Goal: Information Seeking & Learning: Learn about a topic

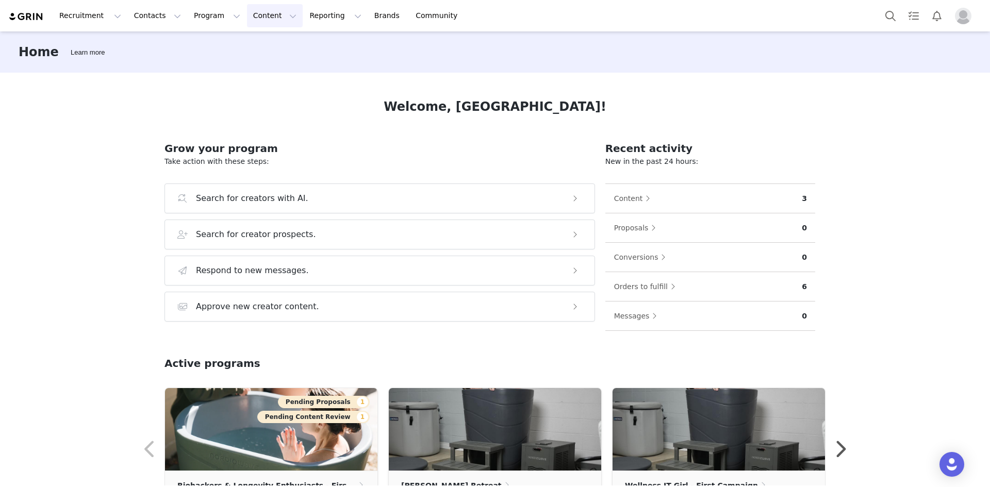
click at [258, 15] on button "Content Content" at bounding box center [275, 15] width 56 height 23
click at [303, 18] on button "Reporting Reporting" at bounding box center [335, 15] width 64 height 23
click at [299, 42] on p "Dashboard" at bounding box center [301, 45] width 39 height 11
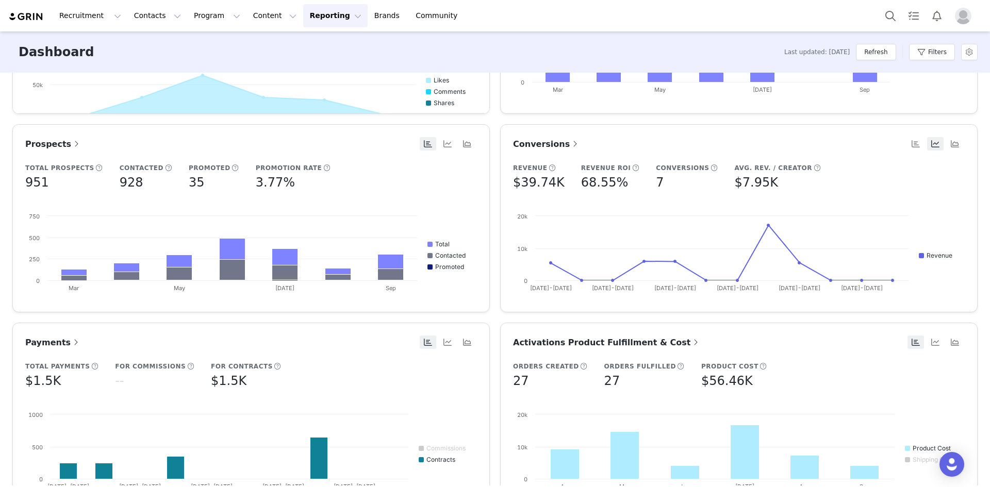
scroll to position [406, 0]
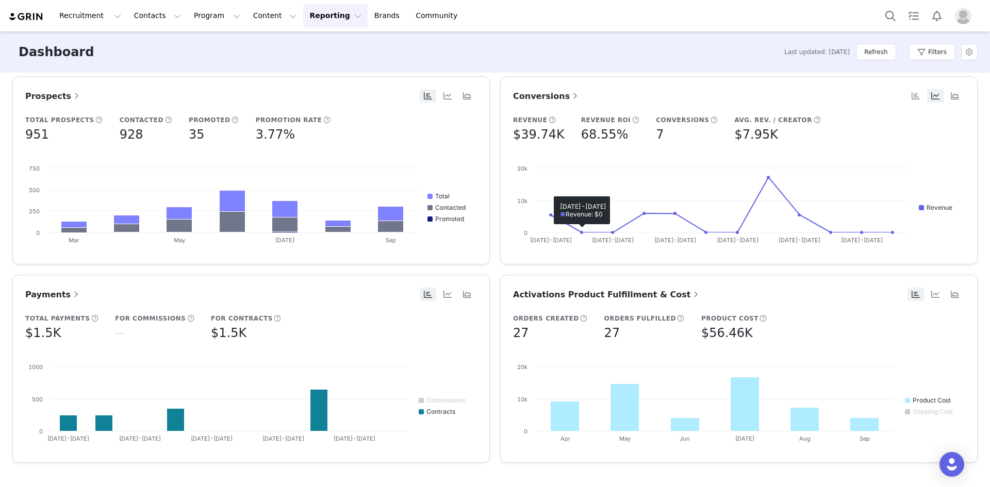
click at [550, 95] on span "Conversions" at bounding box center [546, 96] width 67 height 10
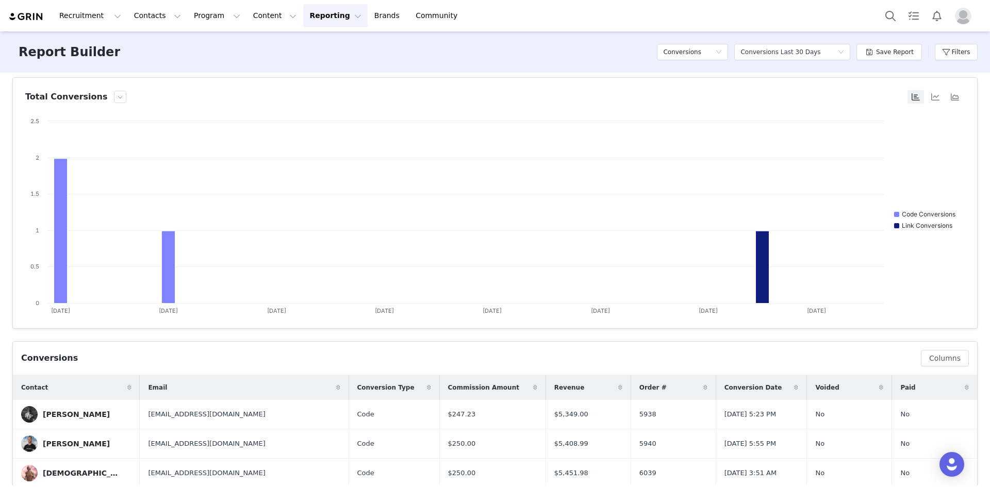
scroll to position [151, 0]
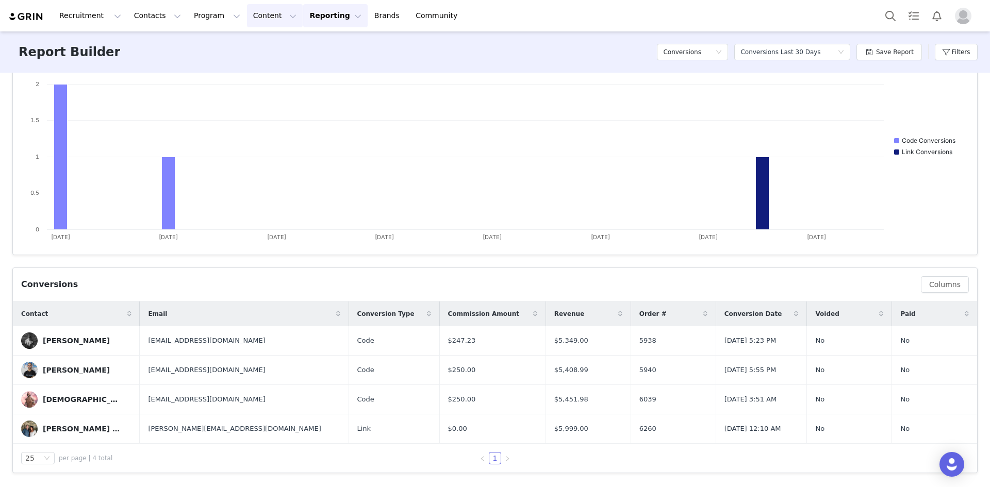
click at [248, 11] on button "Content Content" at bounding box center [275, 15] width 56 height 23
click at [246, 49] on p "Creator Content" at bounding box center [260, 45] width 58 height 11
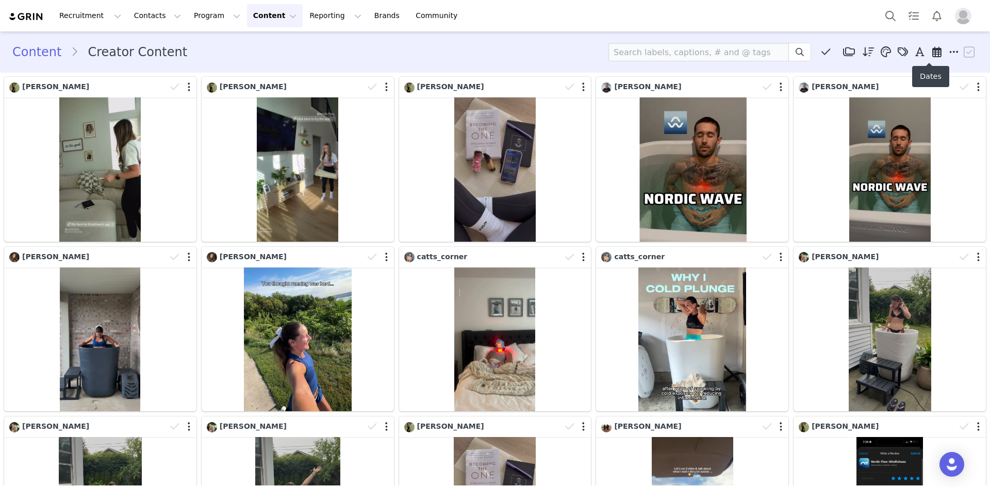
click at [930, 58] on span at bounding box center [936, 51] width 15 height 15
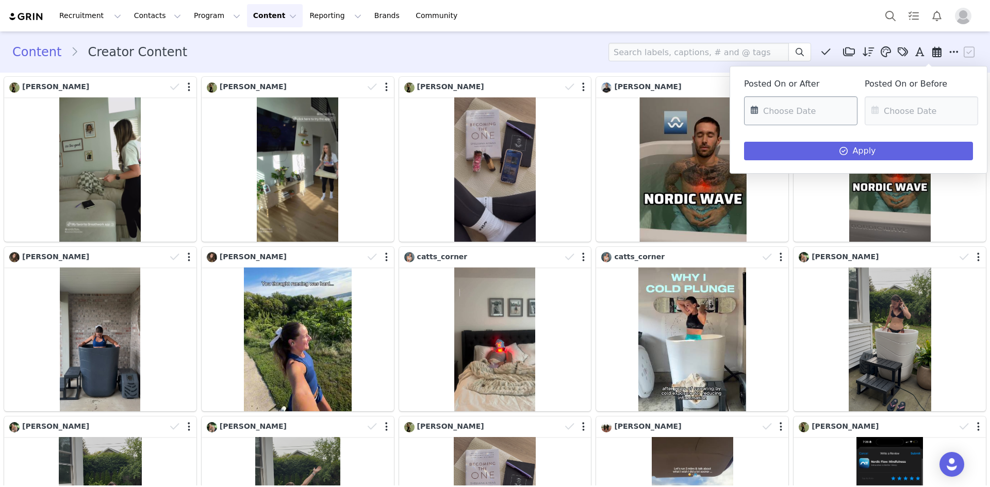
click at [777, 113] on input "text" at bounding box center [800, 110] width 113 height 29
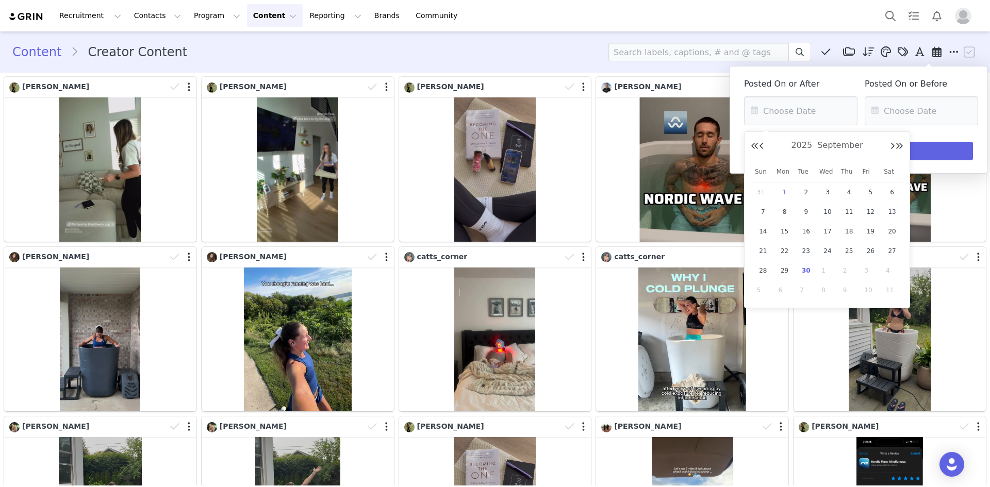
click at [789, 193] on span "1" at bounding box center [784, 192] width 12 height 12
type input "[DATE]"
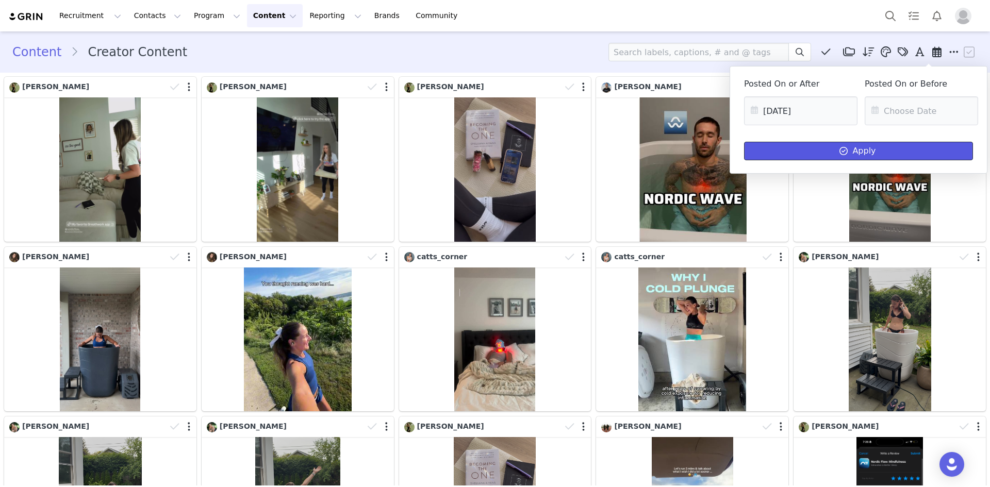
click at [801, 153] on button "Apply" at bounding box center [858, 151] width 229 height 19
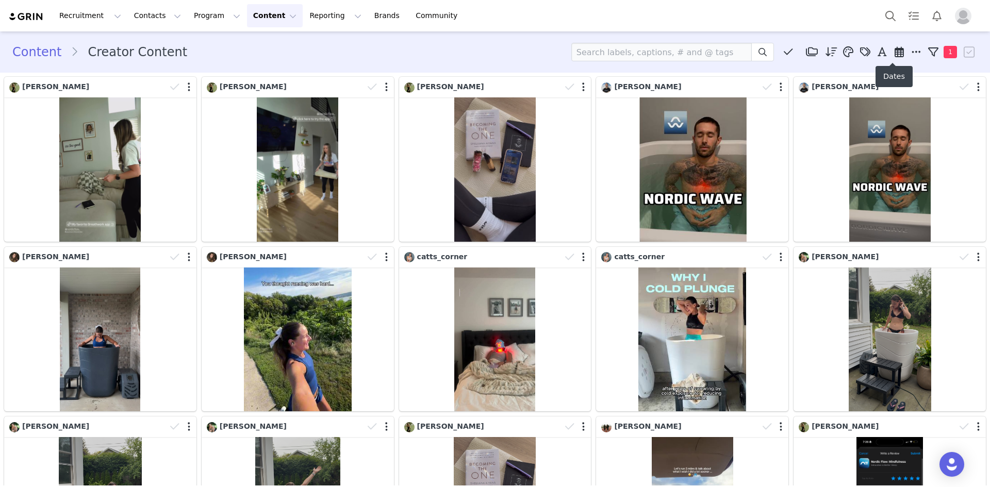
click at [894, 51] on icon at bounding box center [898, 52] width 9 height 10
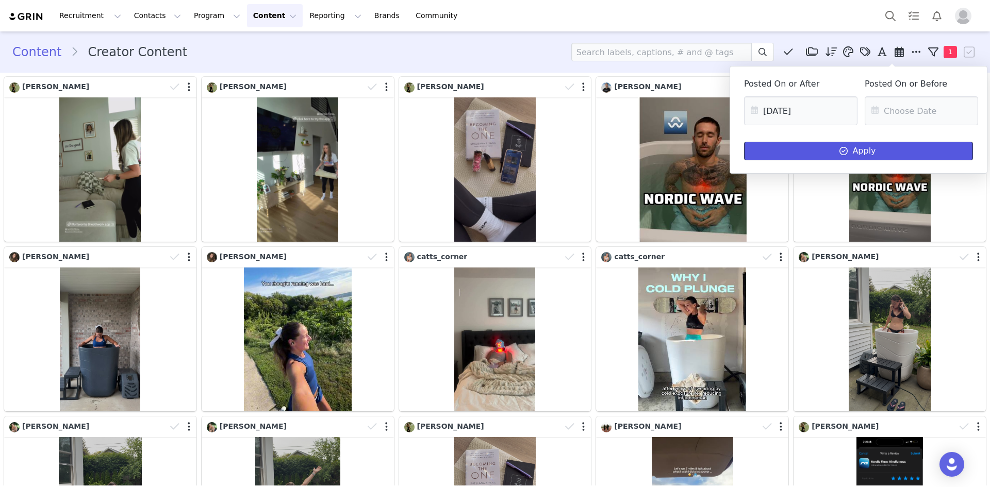
click at [815, 151] on button "Apply" at bounding box center [858, 151] width 229 height 19
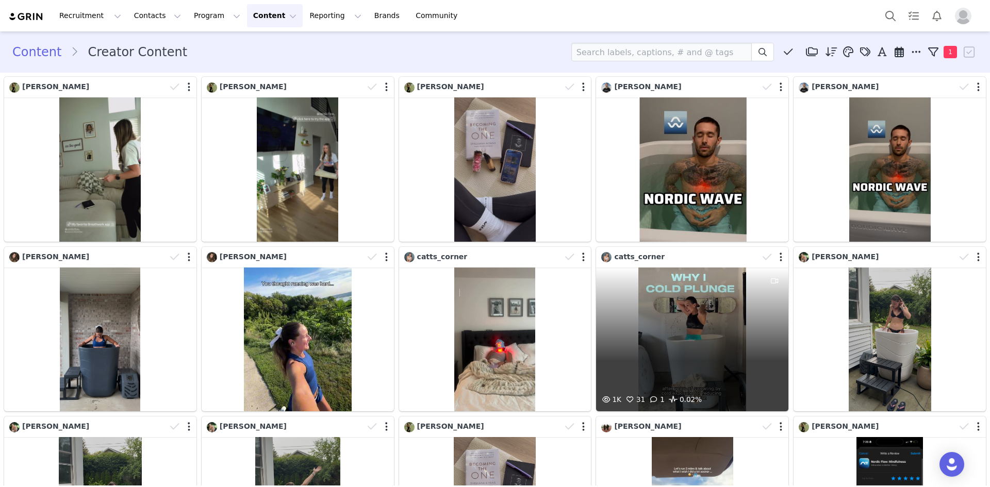
click at [624, 355] on div "1K 31 1 0.02%" at bounding box center [692, 339] width 192 height 144
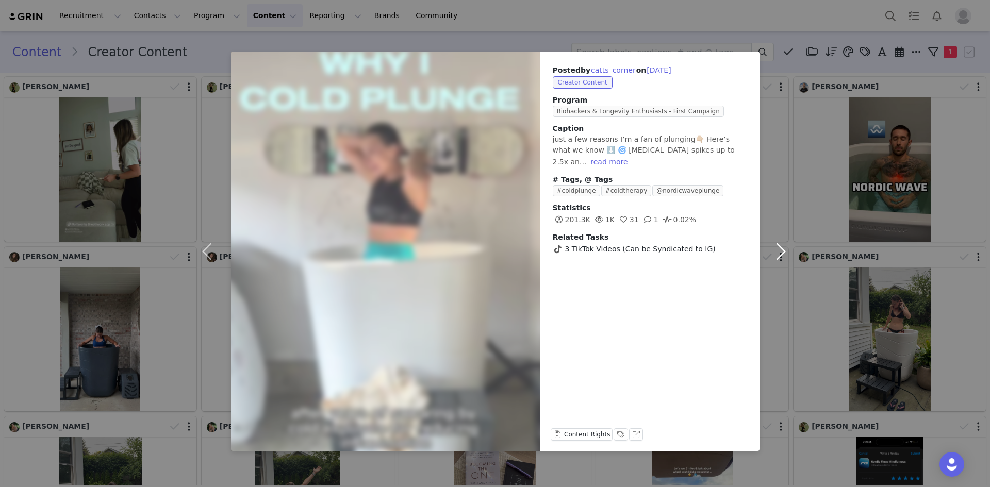
click at [788, 103] on button "button" at bounding box center [780, 251] width 43 height 399
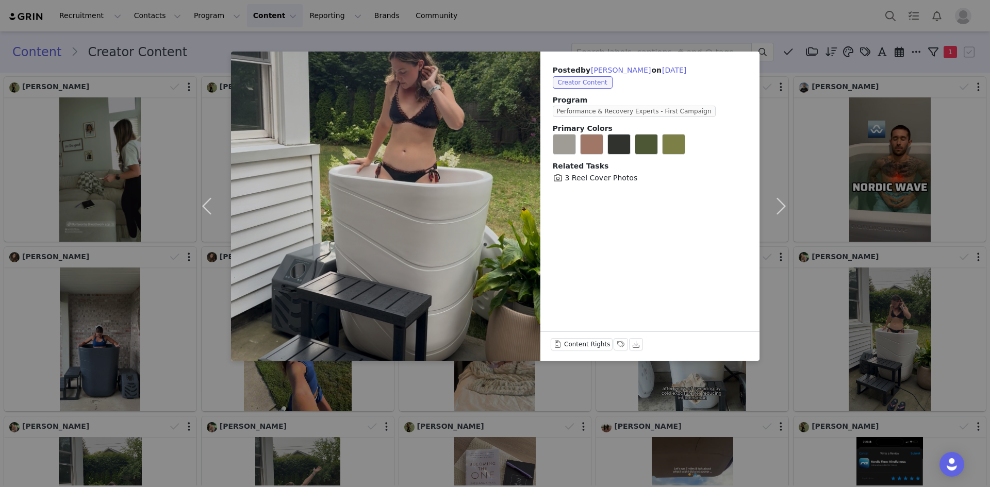
click at [749, 29] on div "Posted by [PERSON_NAME] on [DATE] Creator Content Program Performance & Recover…" at bounding box center [495, 243] width 990 height 487
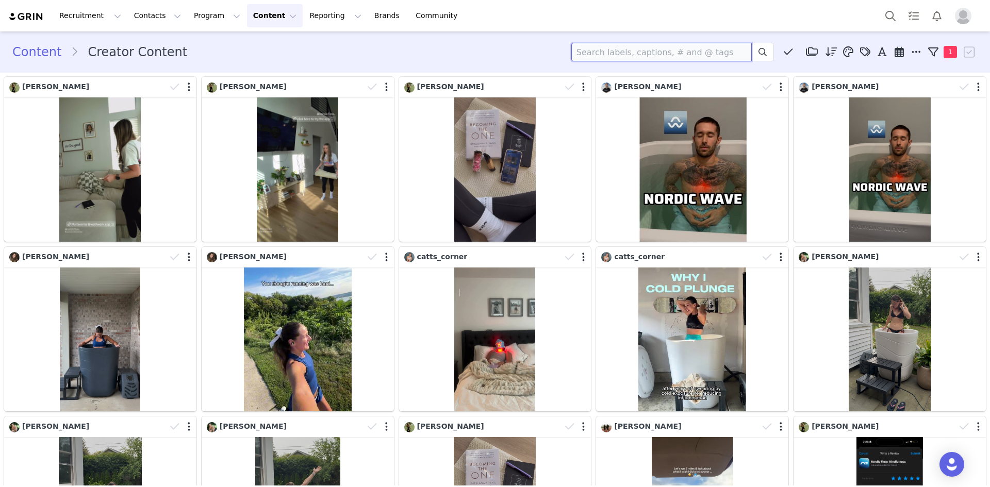
click at [602, 49] on input at bounding box center [661, 52] width 180 height 19
type input "catt"
click at [896, 52] on icon at bounding box center [898, 52] width 9 height 10
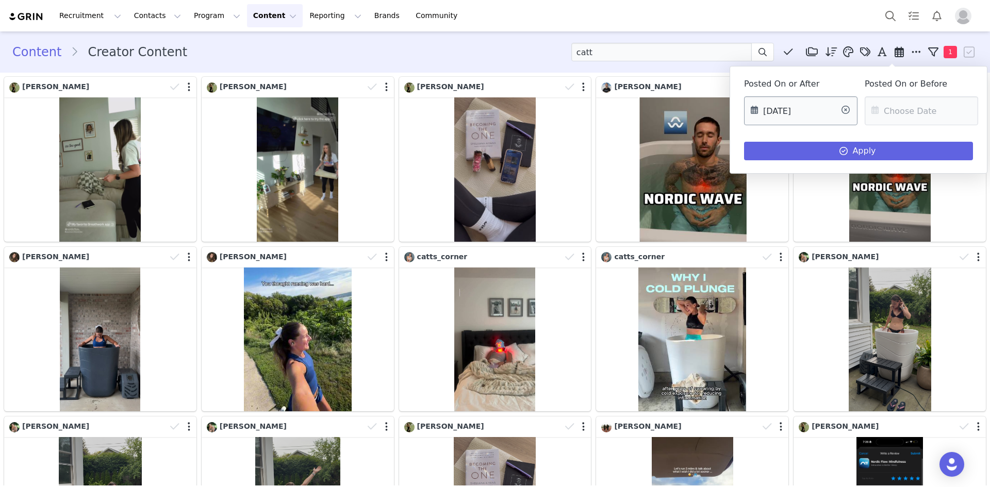
click at [813, 113] on input "[DATE]" at bounding box center [800, 110] width 113 height 29
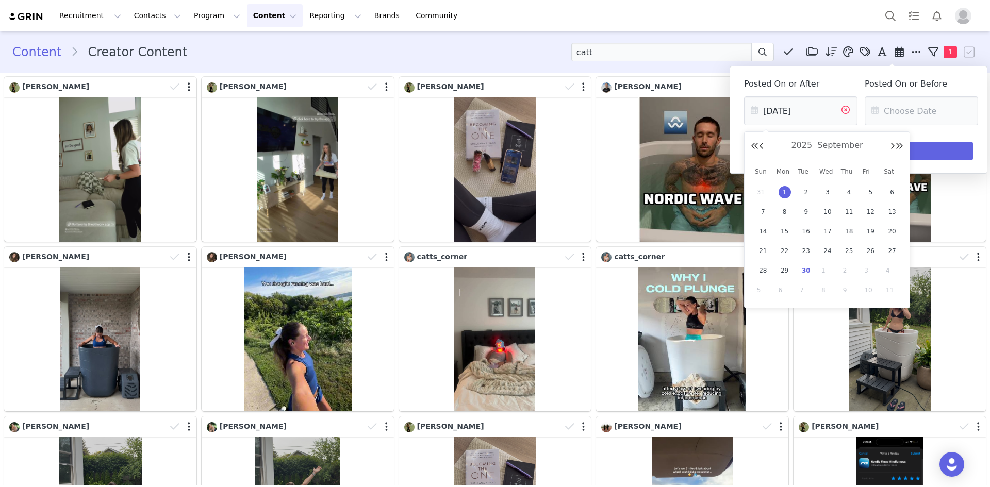
click at [847, 111] on icon at bounding box center [845, 110] width 19 height 29
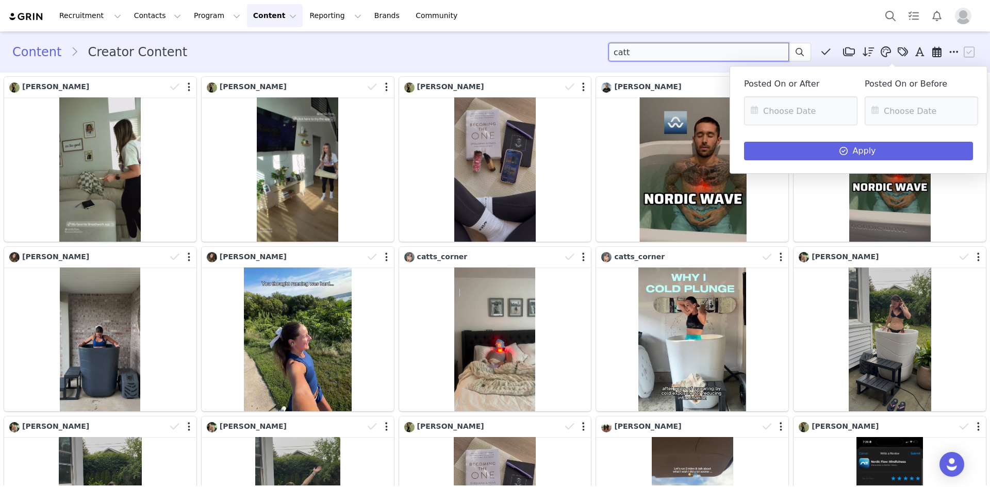
click at [752, 56] on input "catt" at bounding box center [698, 52] width 180 height 19
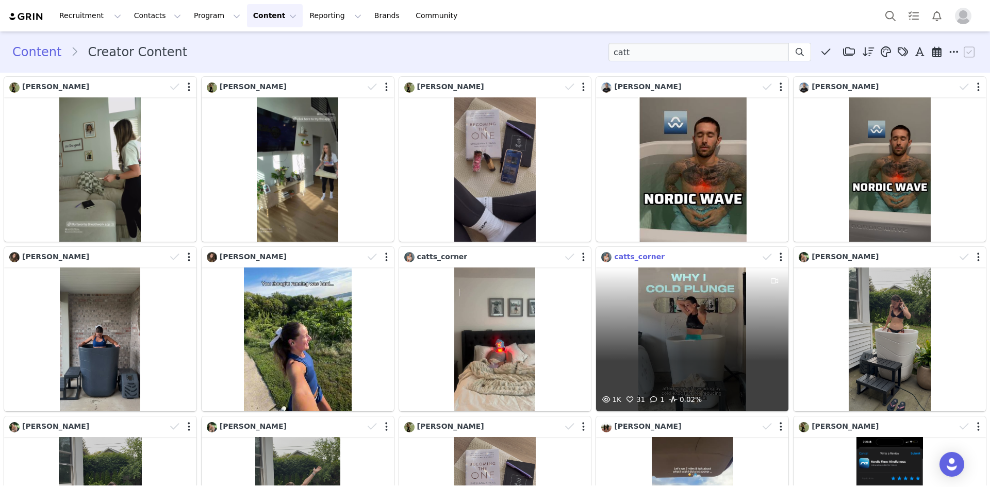
click at [626, 253] on span "catts_corner" at bounding box center [639, 257] width 51 height 8
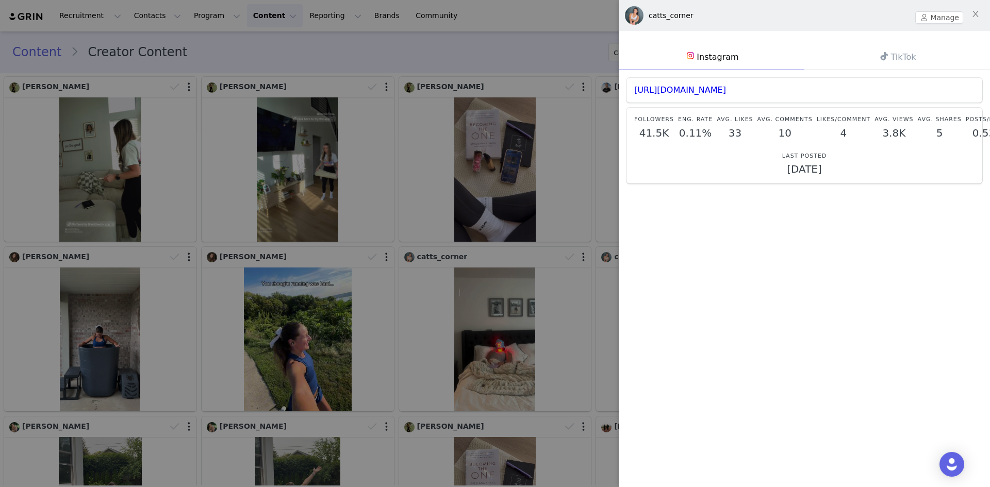
scroll to position [4, 0]
click at [973, 12] on icon "icon: close" at bounding box center [975, 14] width 8 height 8
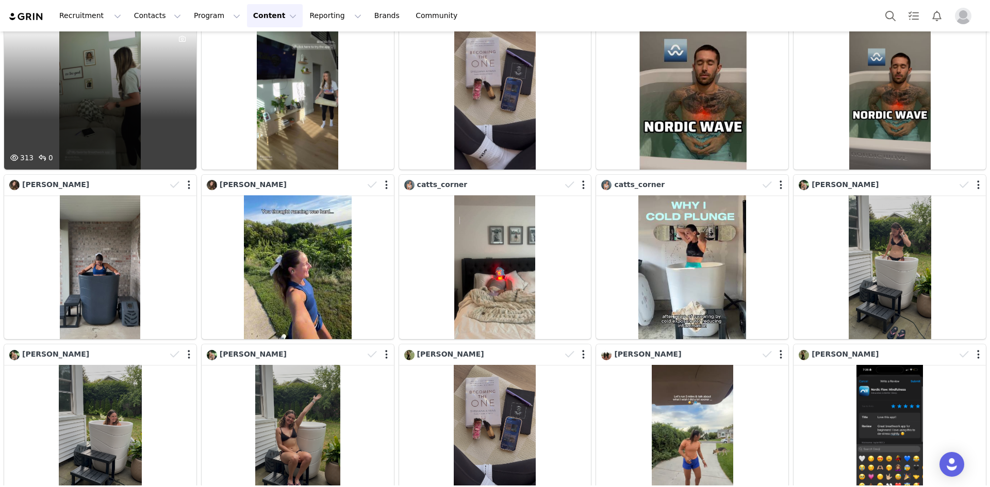
scroll to position [0, 0]
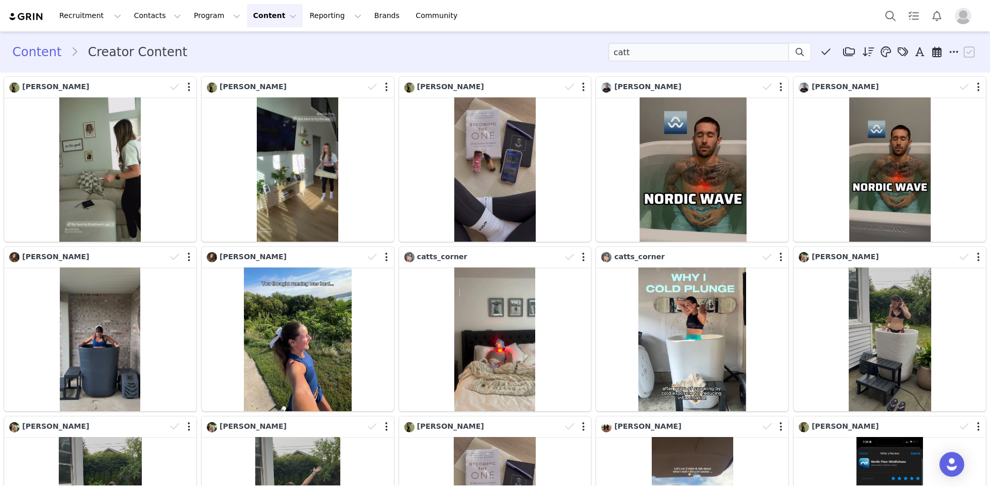
click at [256, 13] on button "Content Content" at bounding box center [275, 15] width 56 height 23
click at [261, 60] on p "Media Library" at bounding box center [255, 64] width 49 height 11
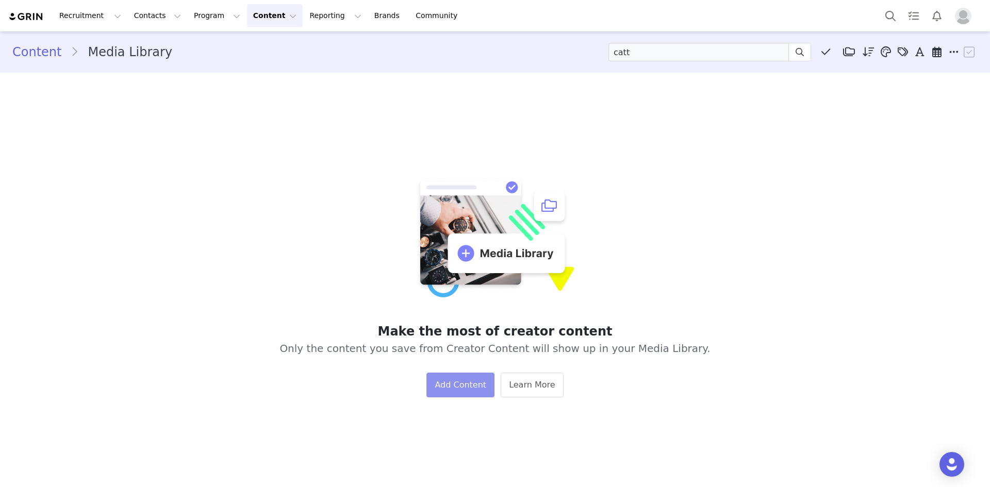
click at [454, 388] on button "Add Content" at bounding box center [460, 385] width 68 height 25
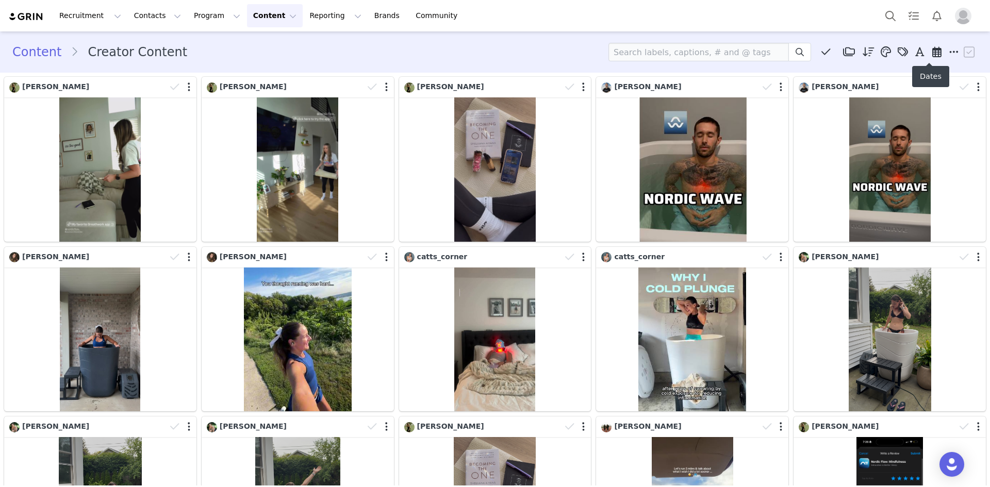
click at [932, 47] on icon at bounding box center [936, 52] width 9 height 10
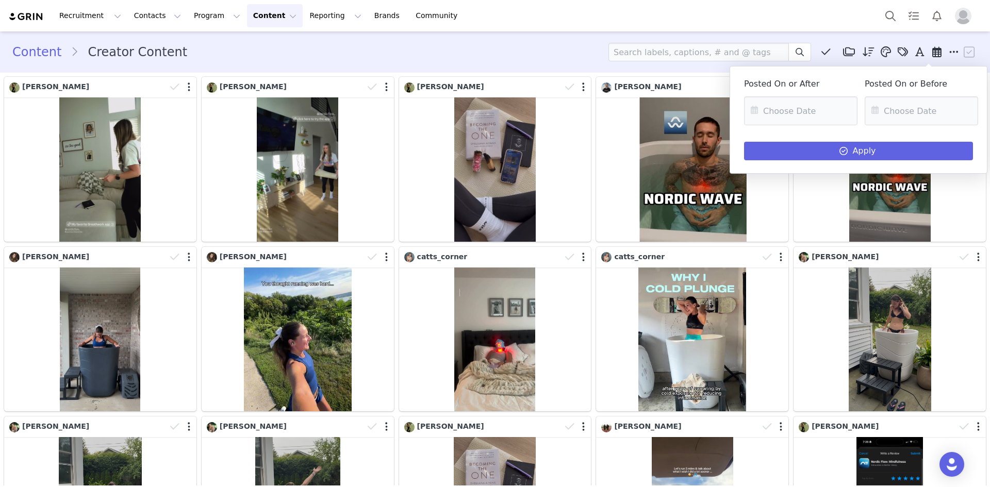
click at [474, 48] on div "Content Creator Content Media Library (0) Folders No folders have been created …" at bounding box center [494, 52] width 965 height 19
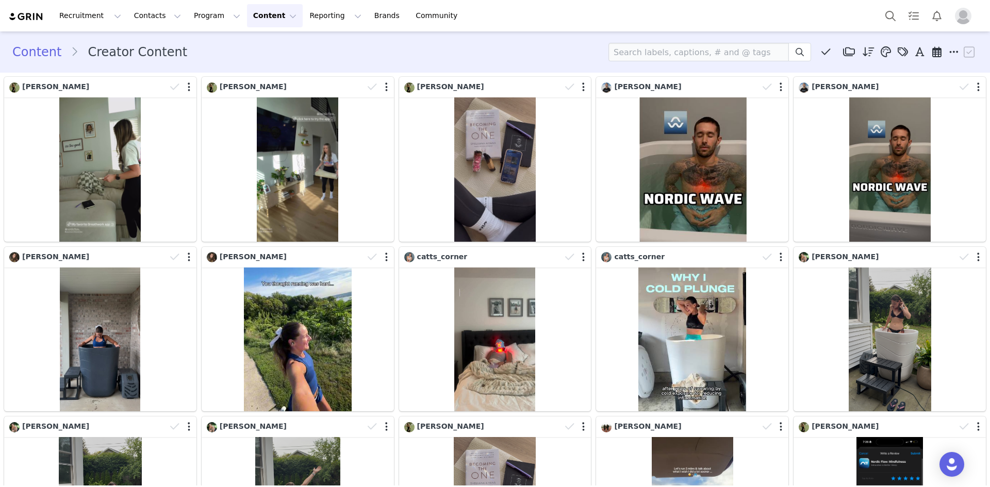
click at [262, 12] on button "Content Content" at bounding box center [275, 15] width 56 height 23
click at [259, 44] on p "Creator Content" at bounding box center [260, 45] width 58 height 11
click at [744, 55] on input at bounding box center [698, 52] width 180 height 19
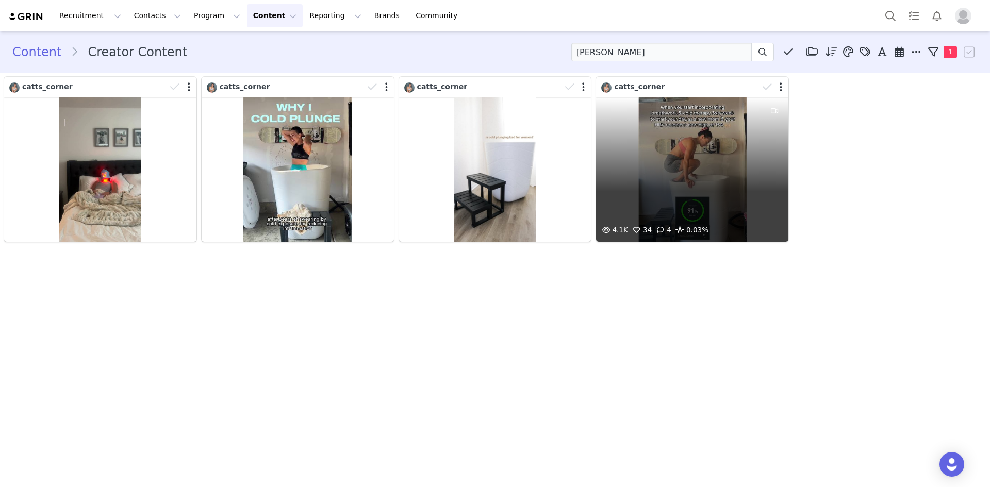
click at [664, 163] on div "4.1K 34 4 0.03%" at bounding box center [692, 169] width 192 height 144
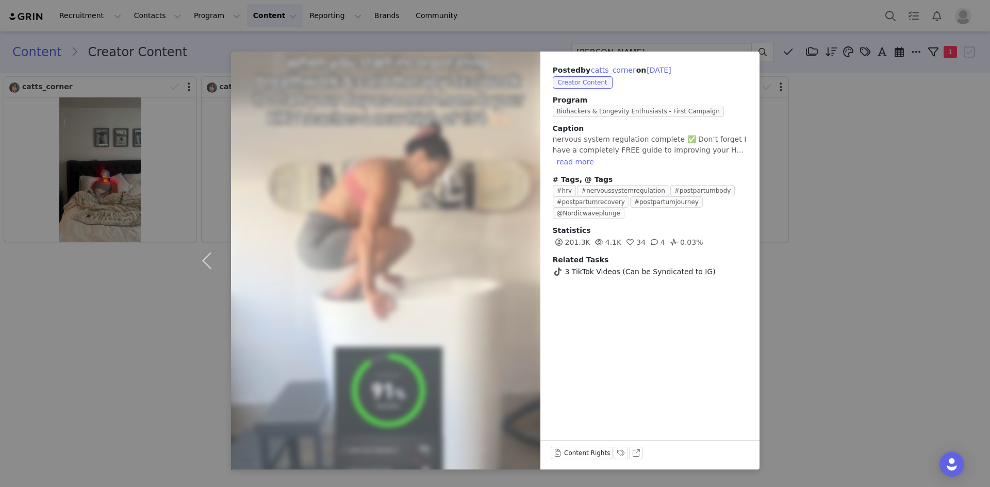
click at [839, 182] on div "Posted by catts_corner on [DATE] Creator Content Program Biohackers & Longevity…" at bounding box center [495, 243] width 990 height 487
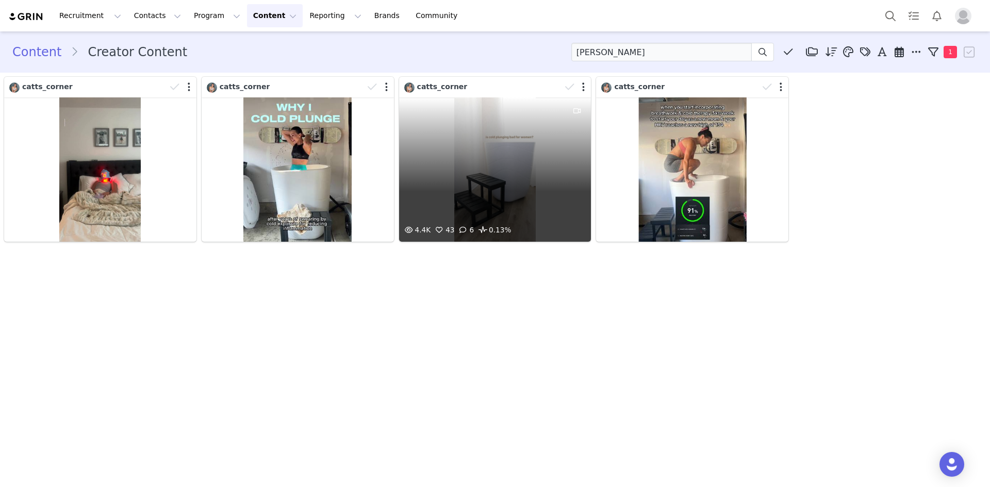
click at [493, 175] on div "4.4K 43 6 0.13%" at bounding box center [495, 169] width 192 height 144
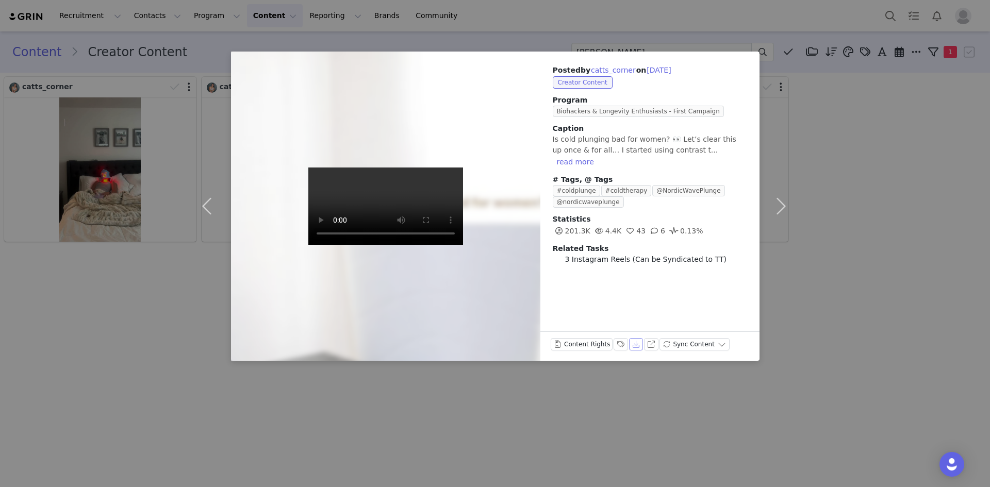
click at [629, 349] on button "Download" at bounding box center [636, 344] width 14 height 12
click at [633, 135] on span "Is cold plunging bad for women? 👀 Let’s clear this up once & for all… I started…" at bounding box center [644, 144] width 183 height 19
click at [598, 156] on button "read more" at bounding box center [575, 162] width 45 height 12
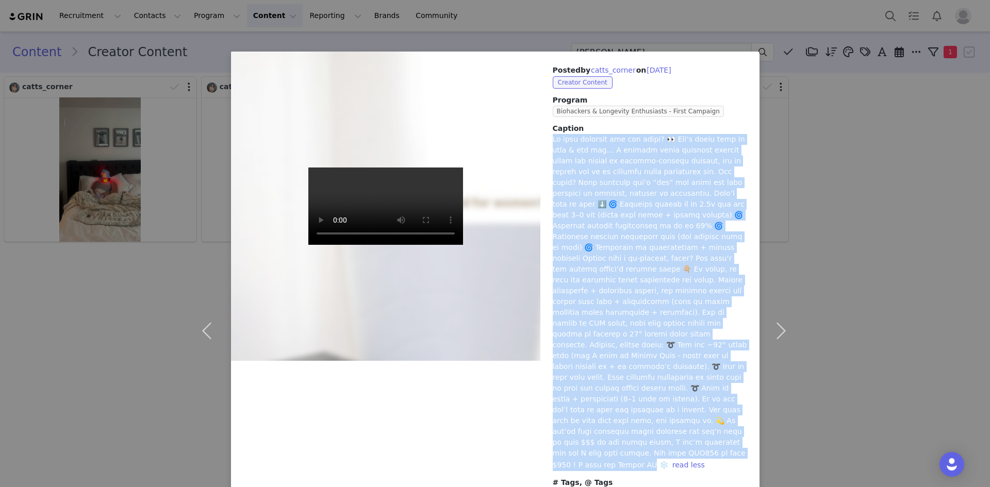
drag, startPoint x: 546, startPoint y: 140, endPoint x: 752, endPoint y: 424, distance: 351.3
click at [752, 424] on div "Posted by catts_corner on [DATE] Creator Content Program Biohackers & Longevity…" at bounding box center [649, 316] width 219 height 529
copy span "Lo ipsu dolorsit ame con adipi? 👀 Eli’s doeiu temp in utla & etd mag… A enimadm…"
click at [597, 69] on button "catts_corner" at bounding box center [613, 70] width 46 height 12
type input "catts_corner"
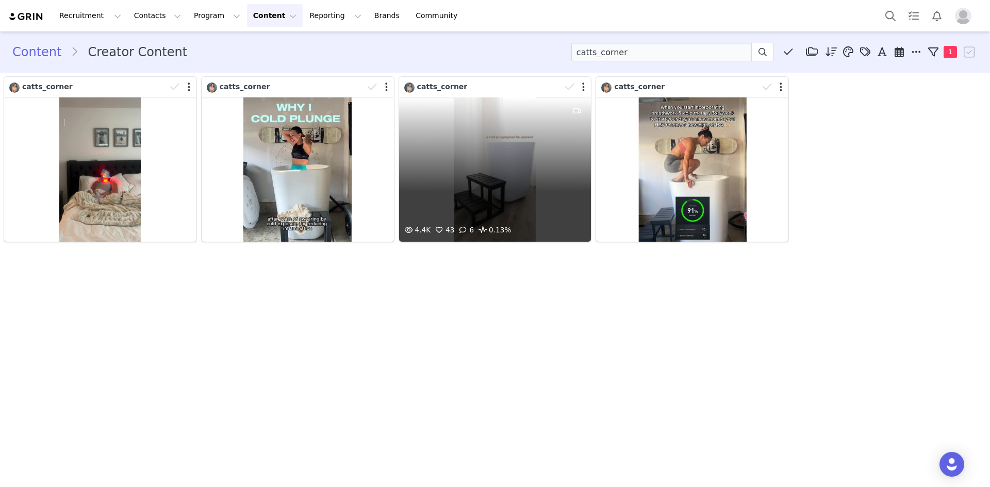
click at [507, 160] on div "4.4K 43 6 0.13%" at bounding box center [495, 169] width 192 height 144
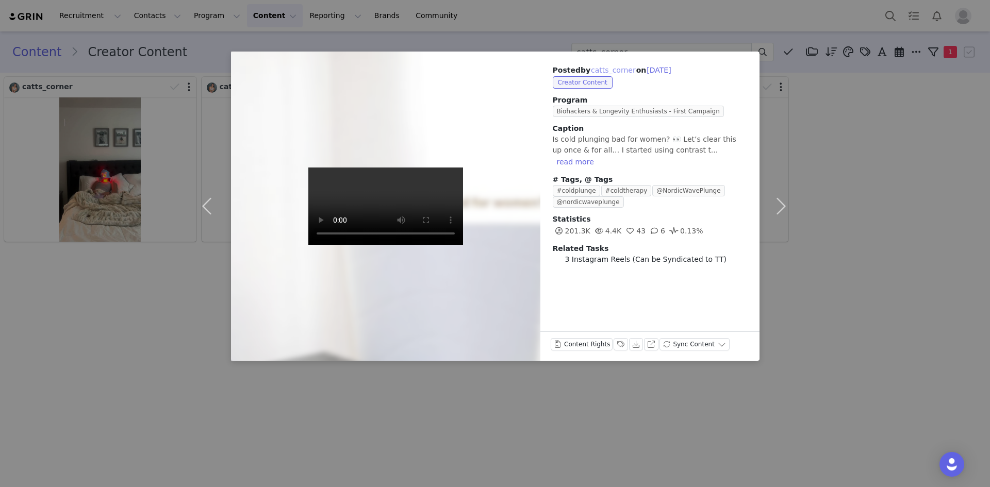
click at [615, 70] on button "catts_corner" at bounding box center [613, 70] width 46 height 12
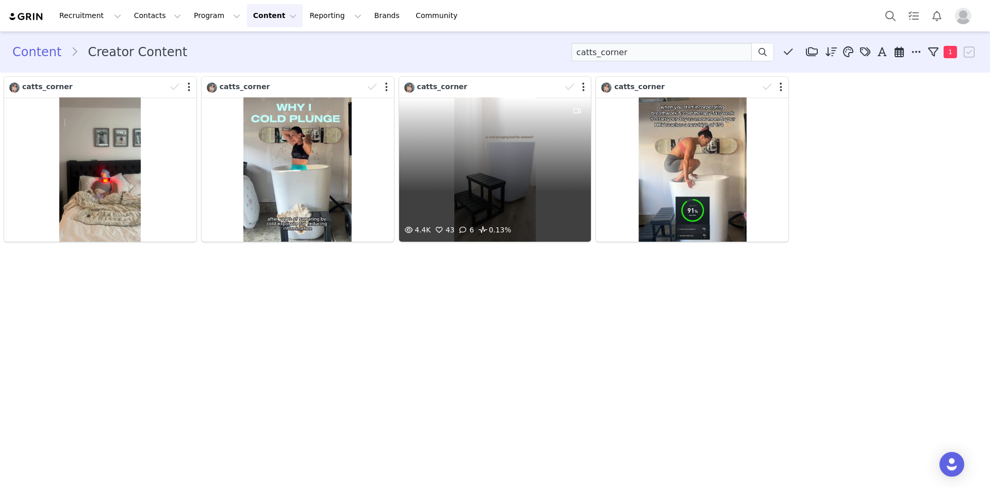
click at [445, 146] on div "4.4K 43 6 0.13%" at bounding box center [495, 169] width 192 height 144
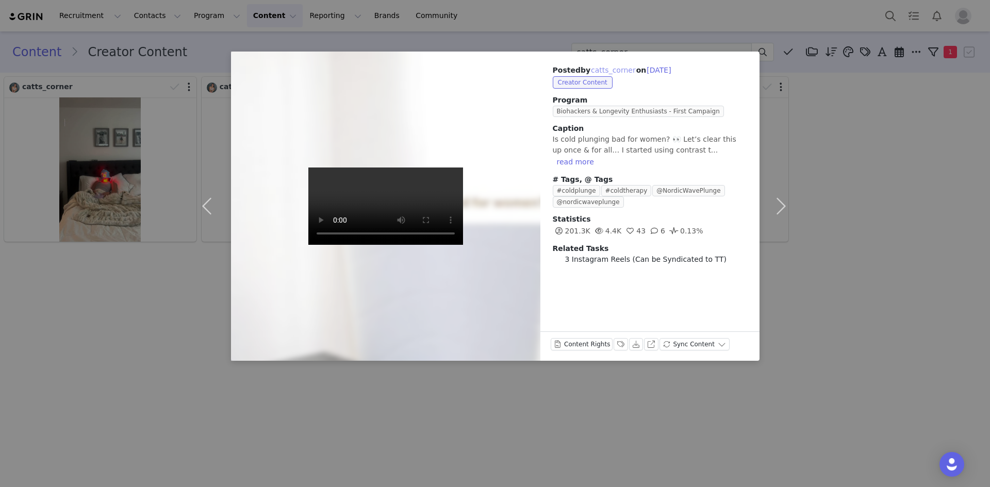
click at [603, 69] on button "catts_corner" at bounding box center [613, 70] width 46 height 12
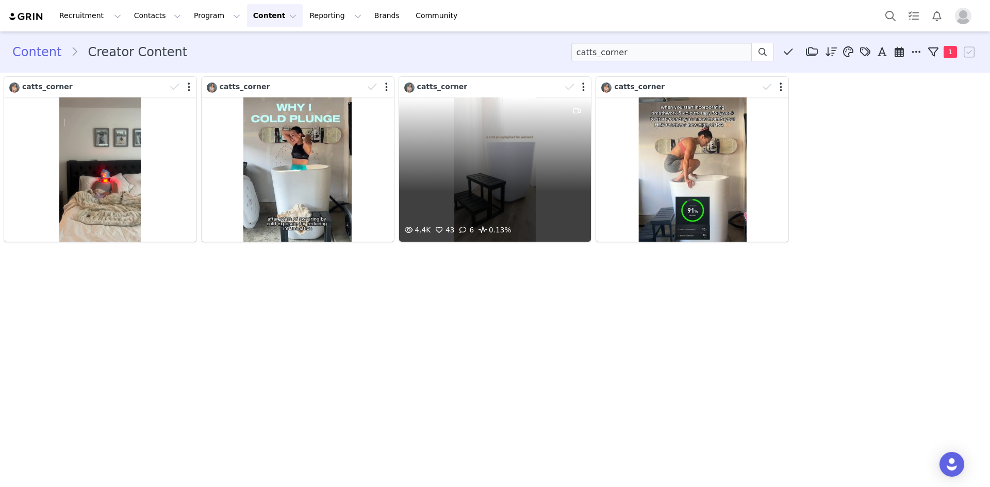
click at [455, 128] on div "4.4K 43 6 0.13%" at bounding box center [495, 169] width 192 height 144
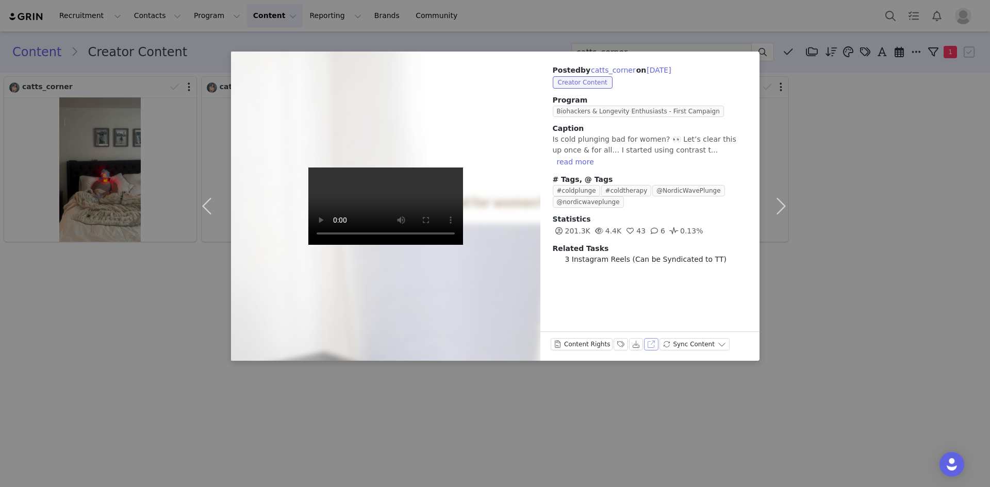
click at [651, 344] on button "View on Instagram" at bounding box center [651, 344] width 14 height 12
